Goal: Check status: Check status

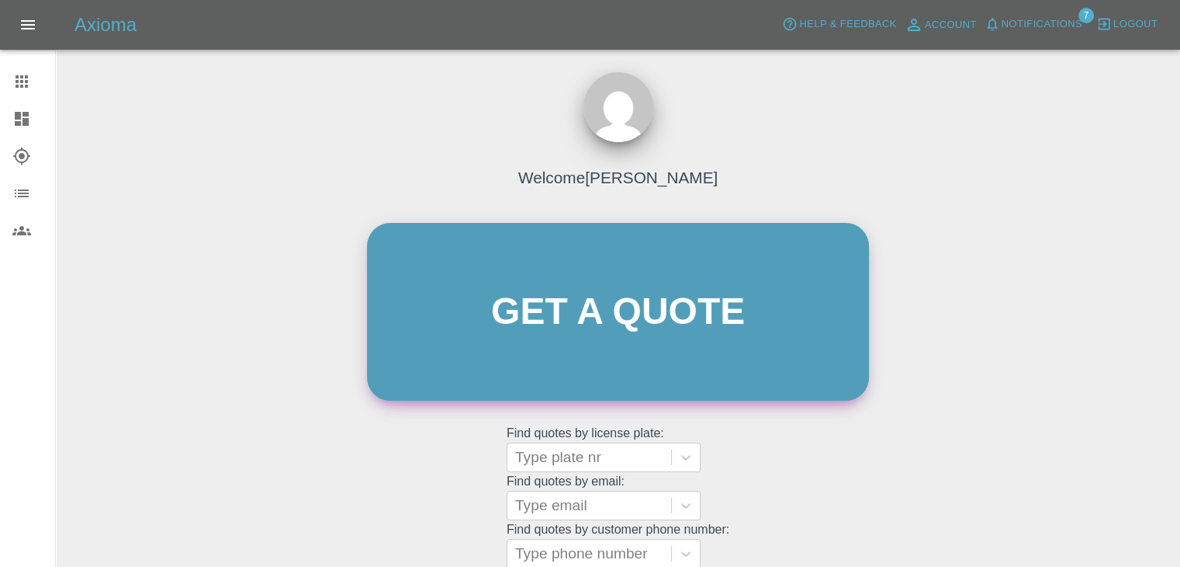
scroll to position [161, 0]
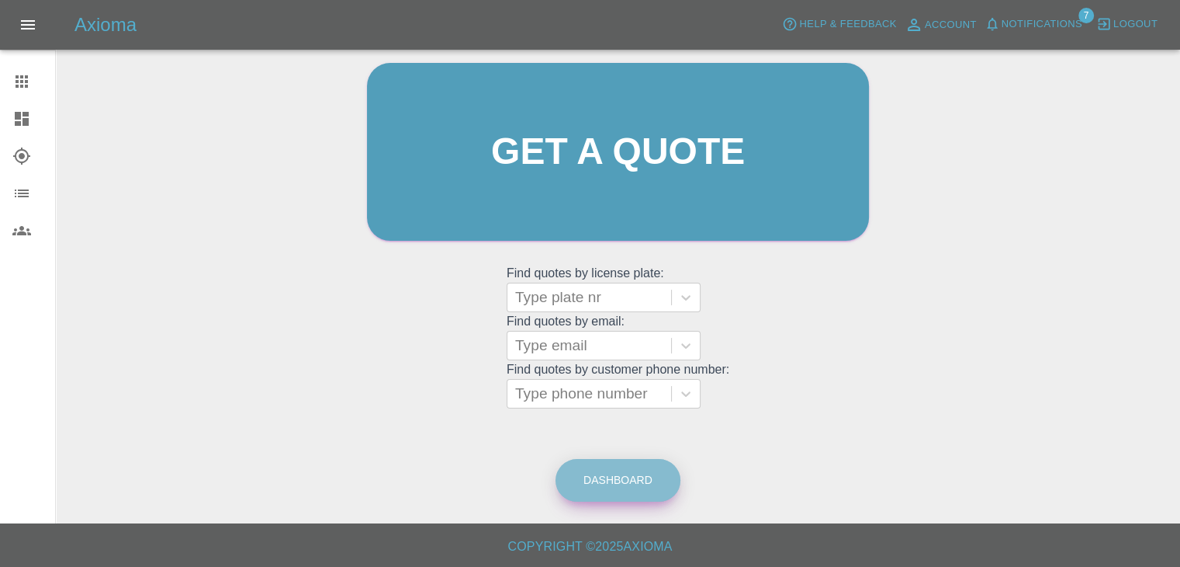
click at [618, 491] on link "Dashboard" at bounding box center [618, 480] width 125 height 43
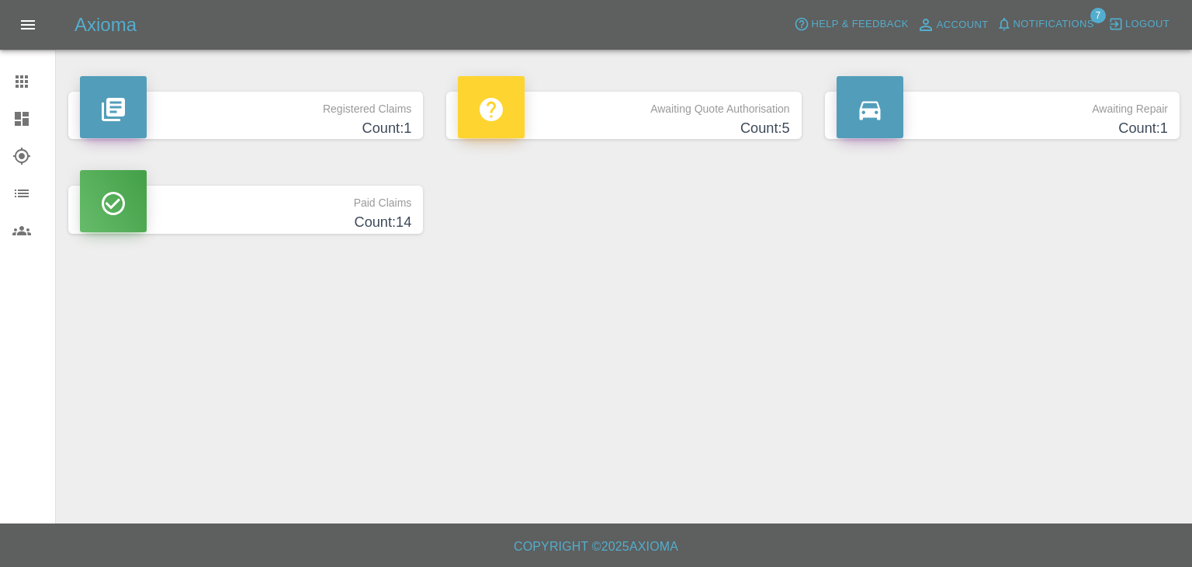
click at [1165, 127] on h4 "Count: 1" at bounding box center [1002, 128] width 331 height 21
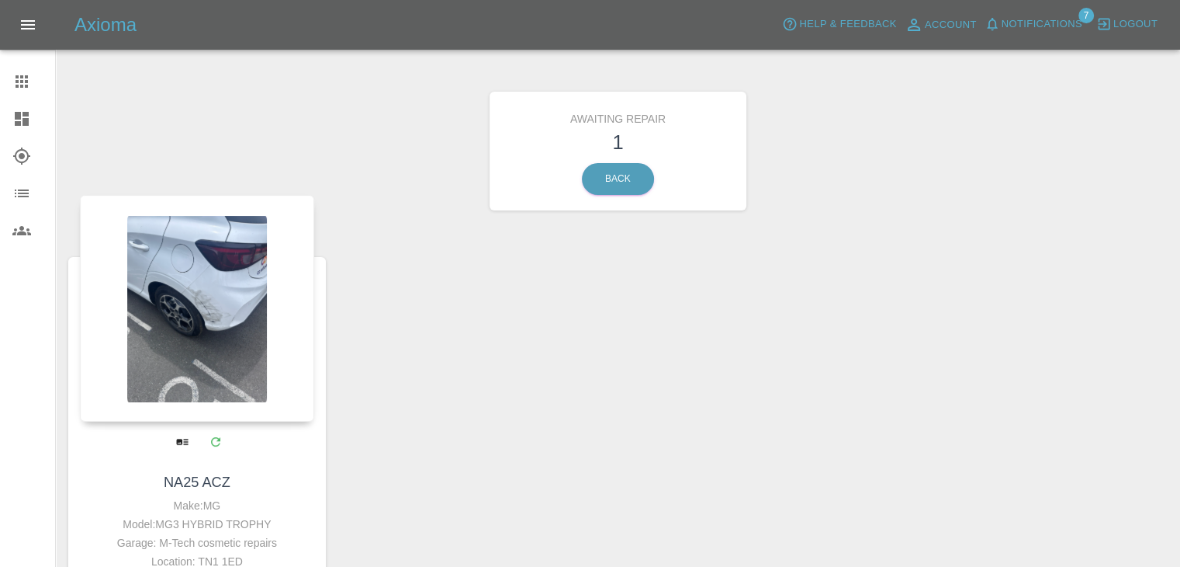
click at [241, 380] on div at bounding box center [197, 308] width 234 height 227
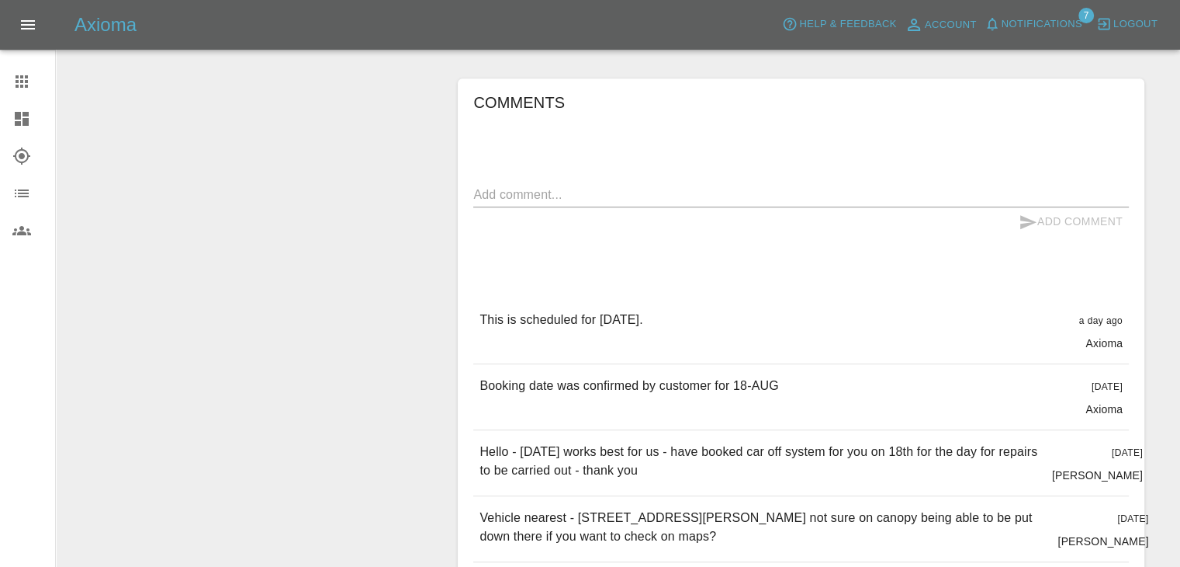
scroll to position [698, 0]
